Goal: Information Seeking & Learning: Find specific fact

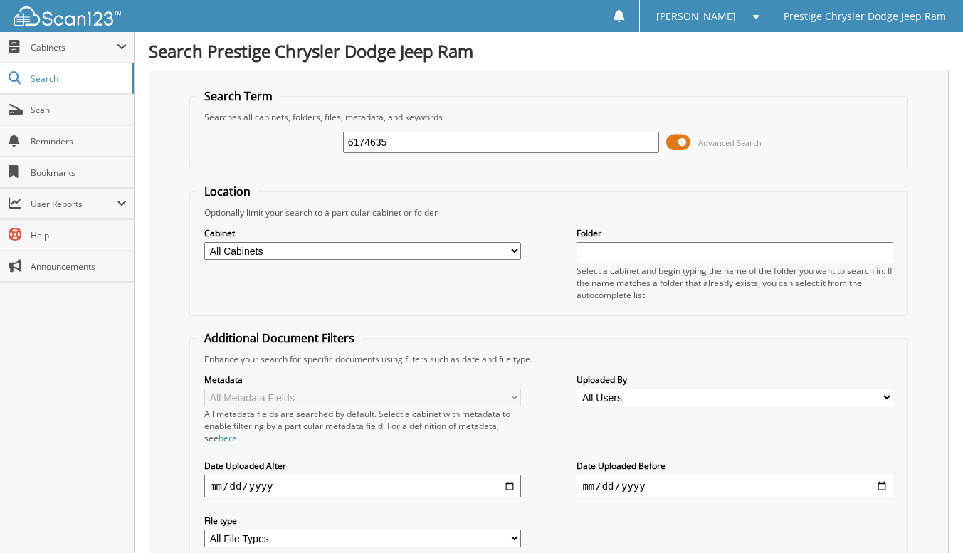
type input "6174635"
